Goal: Find specific page/section: Find specific page/section

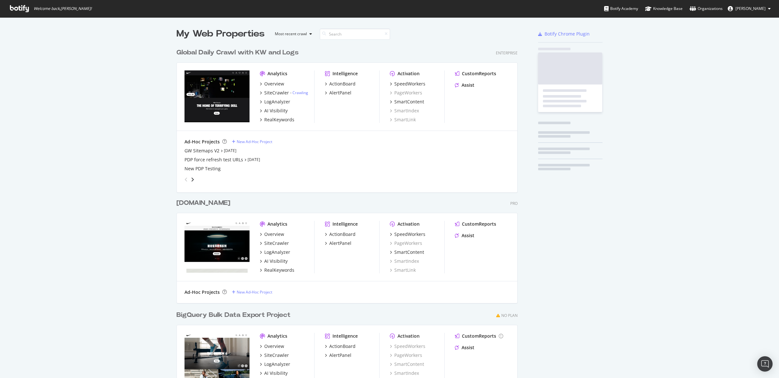
scroll to position [375, 346]
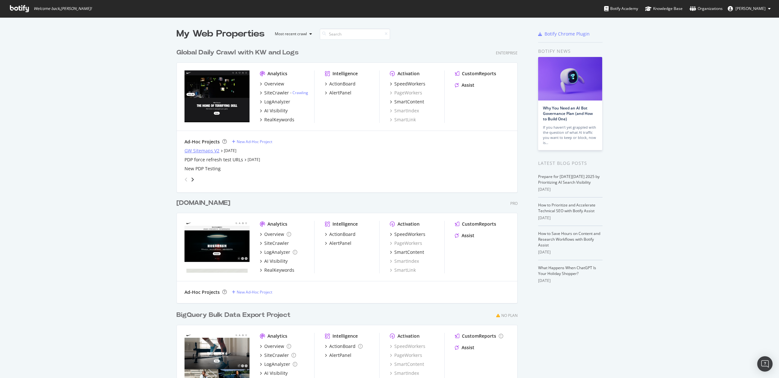
click at [207, 152] on div "GW Sitemaps V2" at bounding box center [201, 151] width 35 height 6
